Goal: Navigation & Orientation: Understand site structure

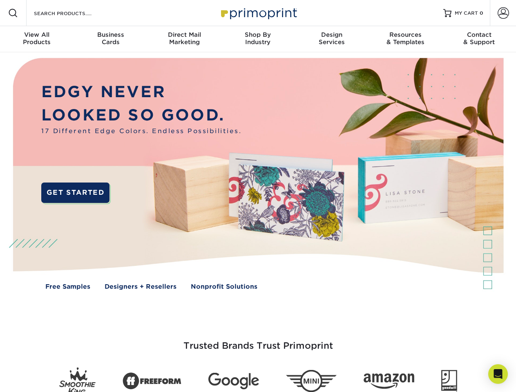
click at [258, 196] on img at bounding box center [257, 179] width 510 height 255
click at [13, 13] on span at bounding box center [13, 13] width 10 height 10
click at [503, 13] on span at bounding box center [502, 12] width 11 height 11
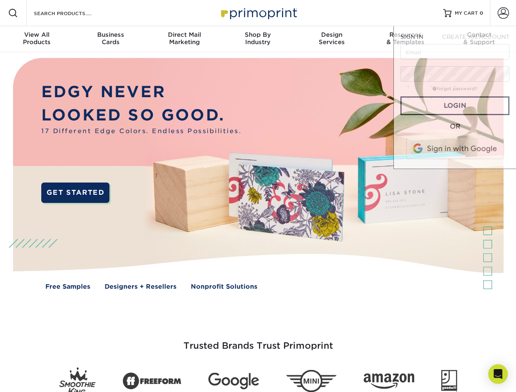
click at [37, 39] on div "View All Products" at bounding box center [37, 38] width 74 height 15
click at [110, 39] on div "Business Cards" at bounding box center [111, 38] width 74 height 15
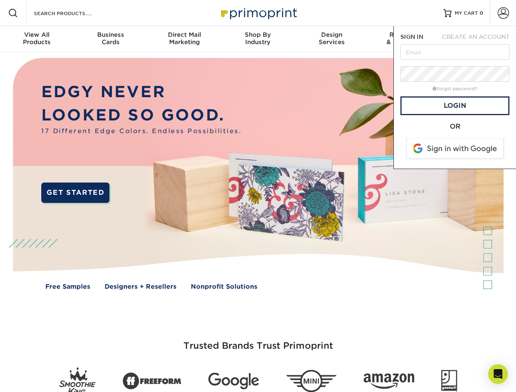
click at [184, 39] on div "Direct Mail Marketing" at bounding box center [184, 38] width 74 height 15
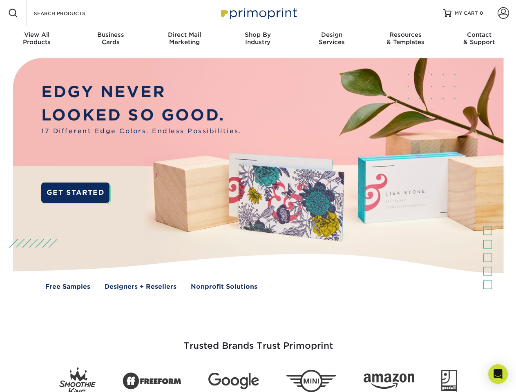
click at [258, 39] on div "Shop By Industry" at bounding box center [258, 38] width 74 height 15
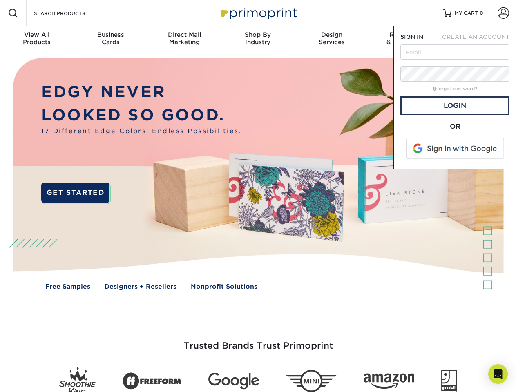
click at [332, 39] on div "Design Services" at bounding box center [332, 38] width 74 height 15
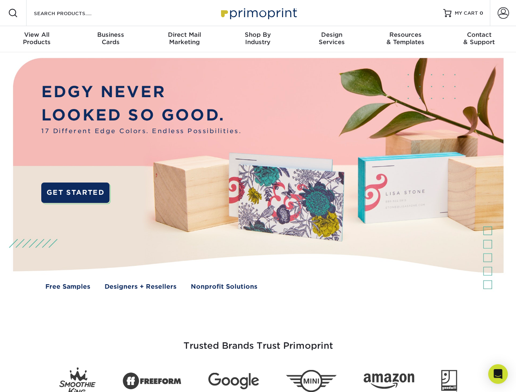
click at [405, 39] on span "SIGN IN" at bounding box center [411, 36] width 23 height 7
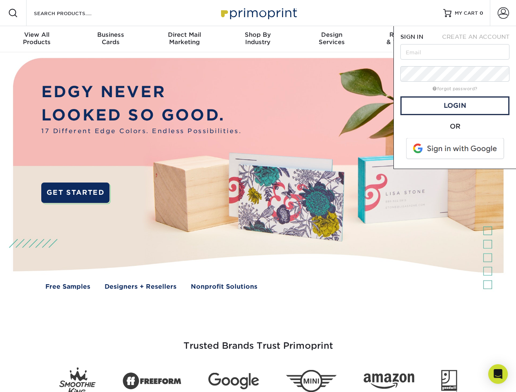
click at [479, 39] on div "Contact & Support" at bounding box center [479, 38] width 74 height 15
